Goal: Task Accomplishment & Management: Use online tool/utility

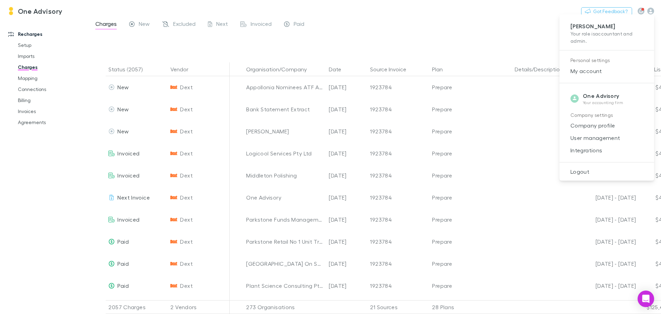
click at [651, 13] on div at bounding box center [330, 157] width 661 height 314
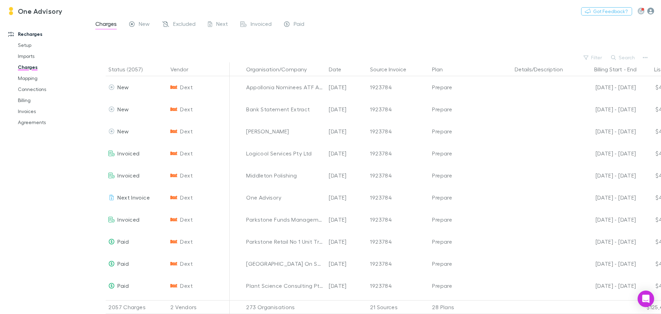
click at [650, 10] on icon "button" at bounding box center [650, 11] width 7 height 7
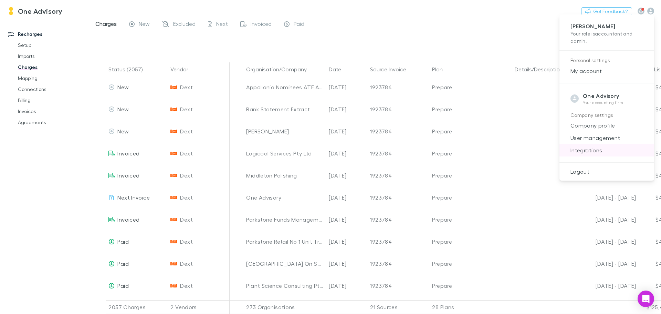
click at [585, 149] on span "Integrations" at bounding box center [607, 150] width 84 height 8
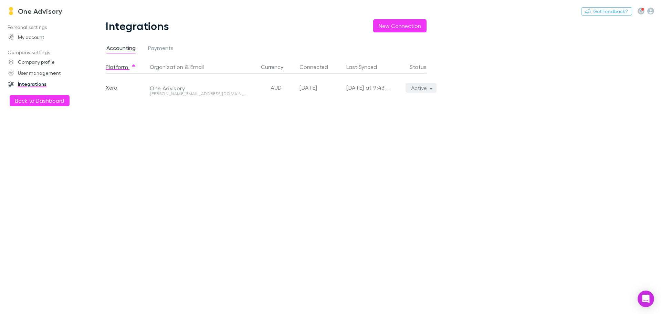
click at [423, 88] on button "Active" at bounding box center [421, 88] width 31 height 10
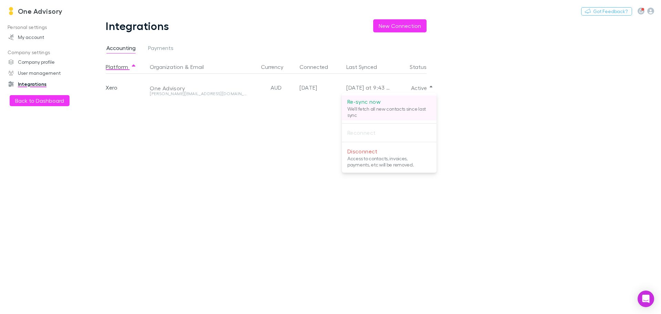
click at [370, 101] on p "Re-sync now" at bounding box center [389, 101] width 84 height 8
click at [33, 11] on div at bounding box center [330, 157] width 661 height 314
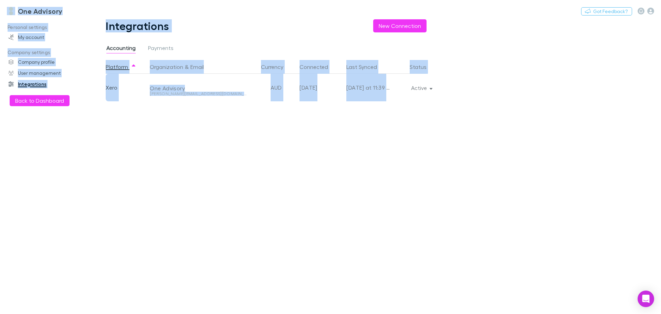
click at [33, 11] on div "Re-sync now We'll fetch all new contacts since last sync Reconnect Disconnect A…" at bounding box center [330, 157] width 661 height 314
click at [33, 11] on h3 "One Advisory" at bounding box center [40, 11] width 45 height 8
